Goal: Information Seeking & Learning: Find specific fact

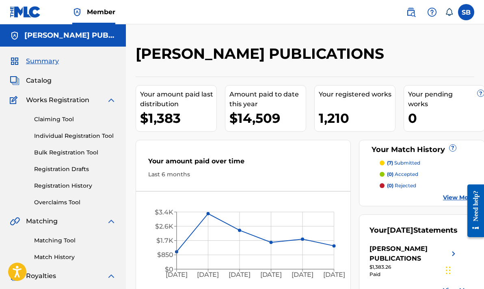
click at [410, 9] on img at bounding box center [411, 12] width 10 height 10
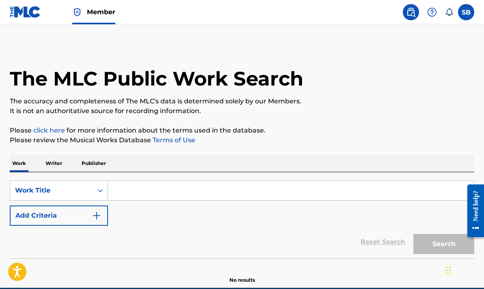
click at [142, 196] on input "Search Form" at bounding box center [291, 190] width 366 height 19
paste input "Remember the Alamo"
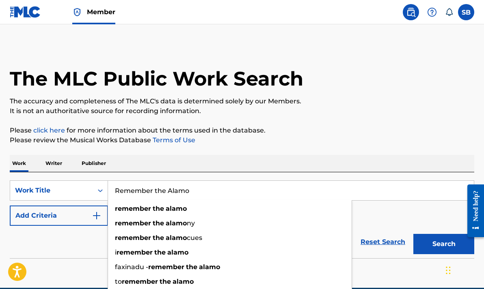
type input "Remember the Alamo"
click at [437, 241] on button "Search" at bounding box center [443, 244] width 61 height 20
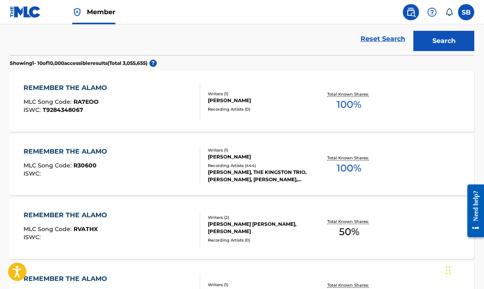
scroll to position [204, 0]
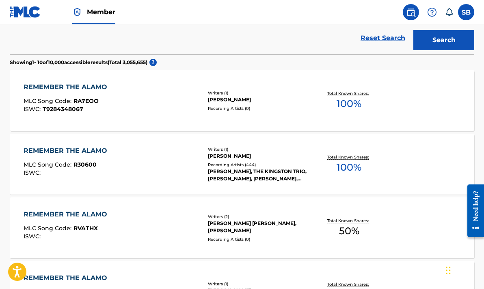
click at [79, 152] on div "REMEMBER THE ALAMO" at bounding box center [68, 151] width 88 height 10
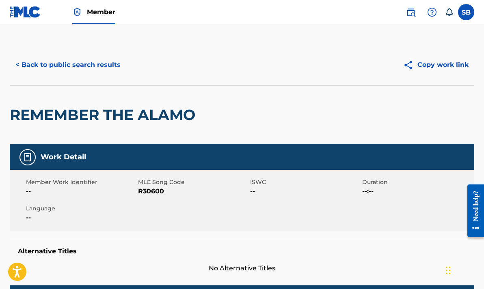
click at [111, 65] on button "< Back to public search results" at bounding box center [68, 65] width 116 height 20
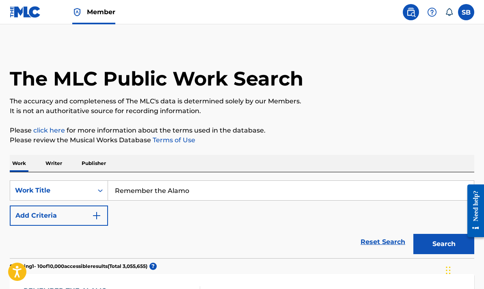
click at [31, 12] on img at bounding box center [25, 12] width 31 height 12
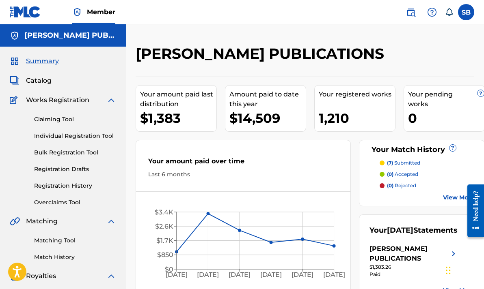
click at [36, 81] on span "Catalog" at bounding box center [39, 81] width 26 height 10
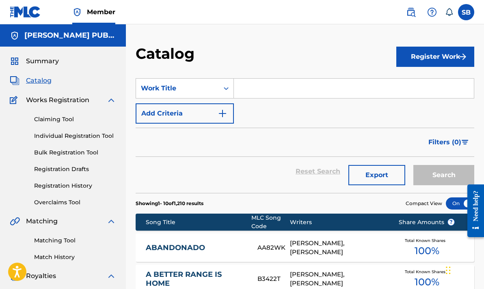
click at [265, 91] on input "Search Form" at bounding box center [354, 88] width 240 height 19
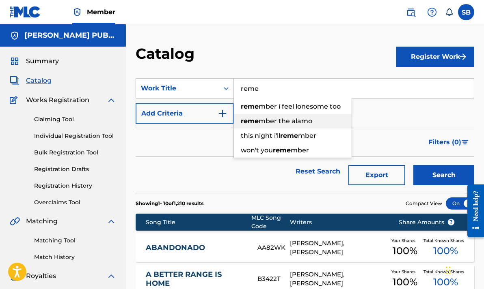
click at [276, 119] on span "mber the alamo" at bounding box center [286, 121] width 54 height 8
type input "remember the alamo"
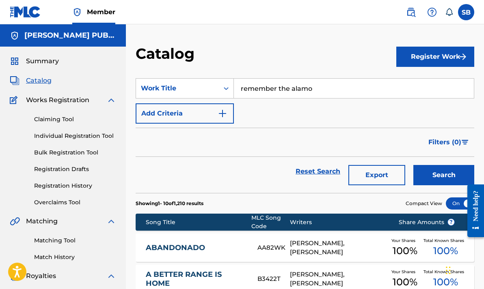
click at [438, 174] on button "Search" at bounding box center [443, 175] width 61 height 20
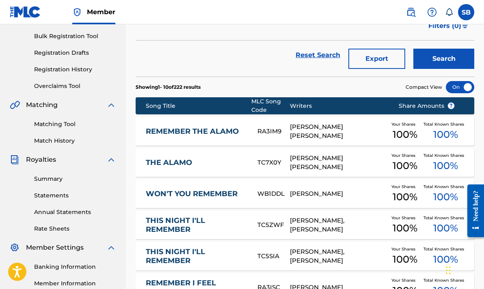
scroll to position [122, 0]
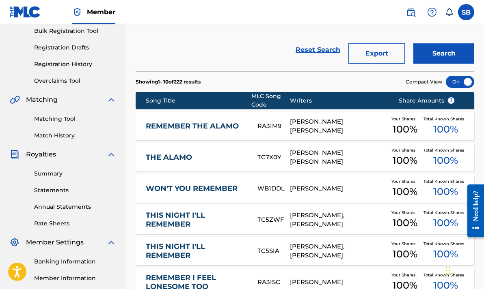
click at [205, 126] on link "REMEMBER THE ALAMO" at bounding box center [196, 126] width 101 height 9
